Goal: Task Accomplishment & Management: Use online tool/utility

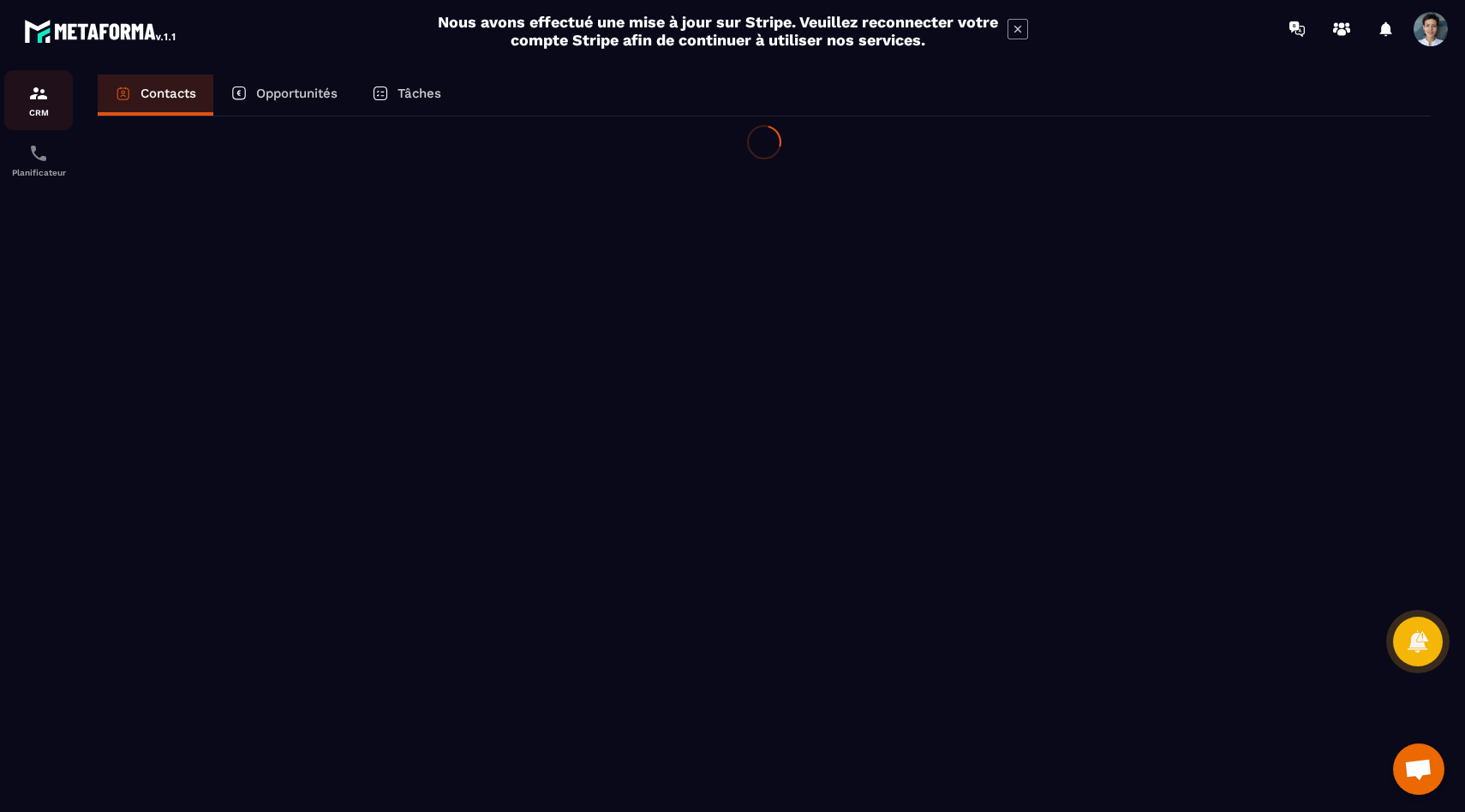
click at [72, 96] on div "CRM" at bounding box center [39, 100] width 68 height 34
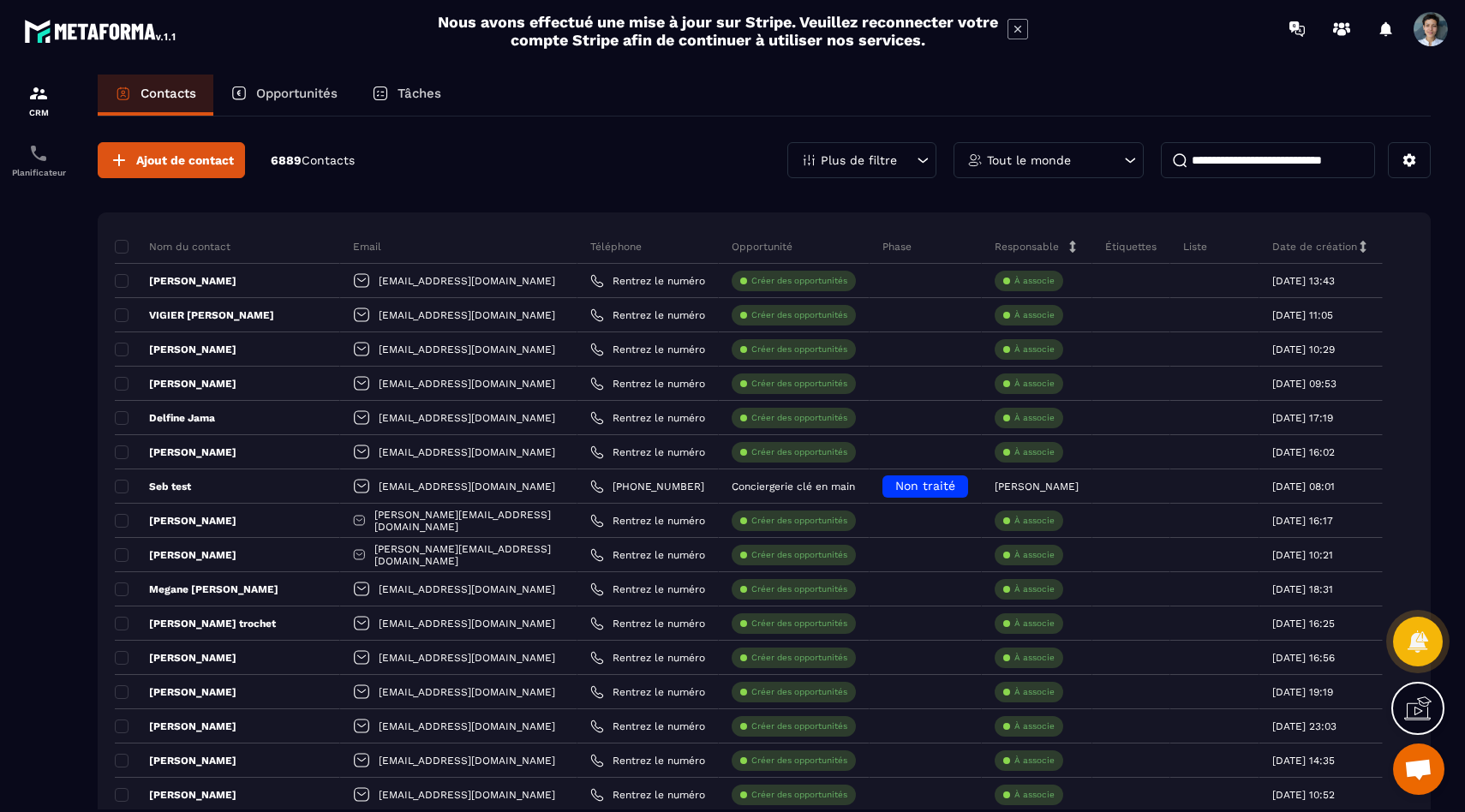
click at [323, 76] on div "Opportunités" at bounding box center [283, 95] width 141 height 41
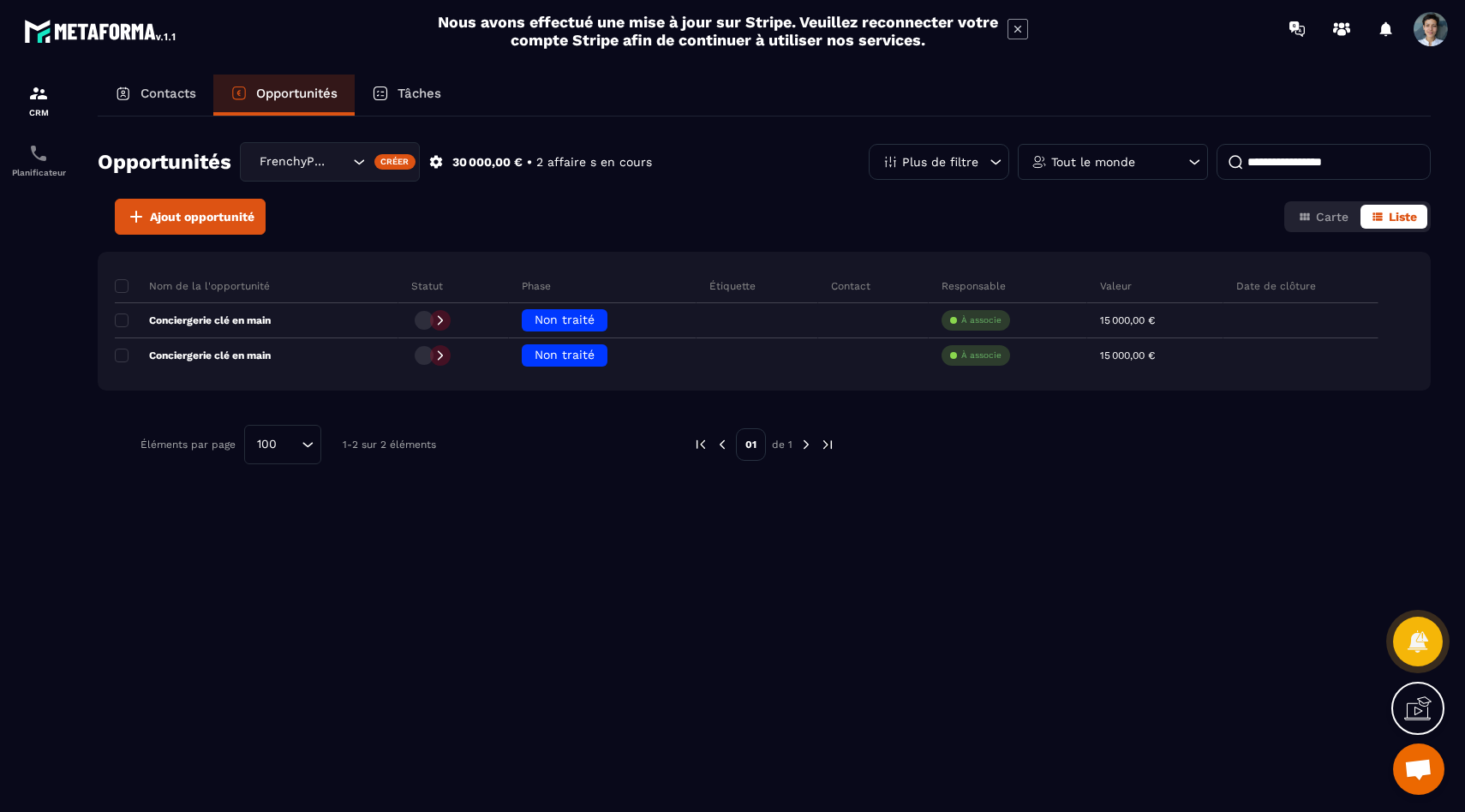
click at [448, 103] on div "Tâches" at bounding box center [406, 95] width 103 height 41
